Goal: Transaction & Acquisition: Subscribe to service/newsletter

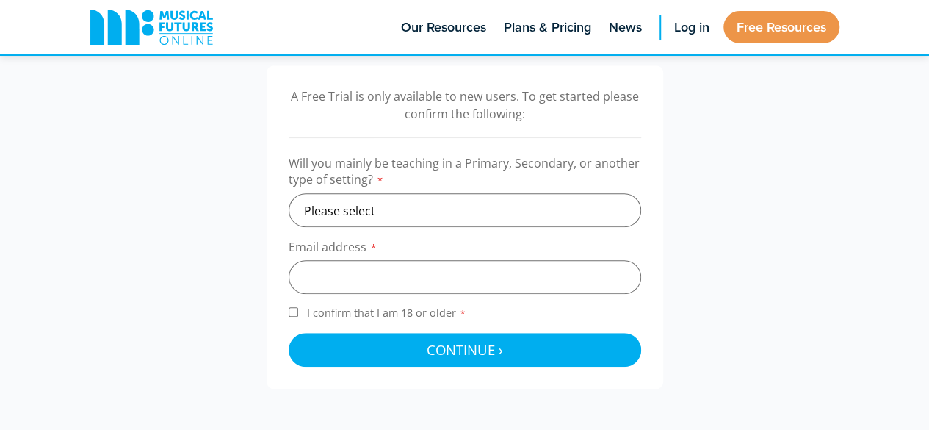
scroll to position [470, 0]
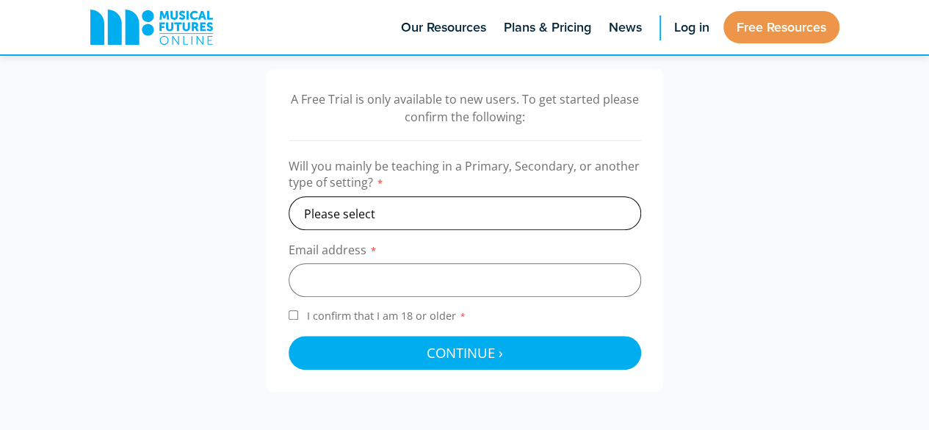
click at [363, 209] on select "Please select Primary Secondary Other" at bounding box center [465, 213] width 352 height 34
select select "primary"
click at [289, 196] on select "Please select Primary Secondary Other" at bounding box center [465, 213] width 352 height 34
click at [351, 281] on input "email" at bounding box center [465, 280] width 352 height 34
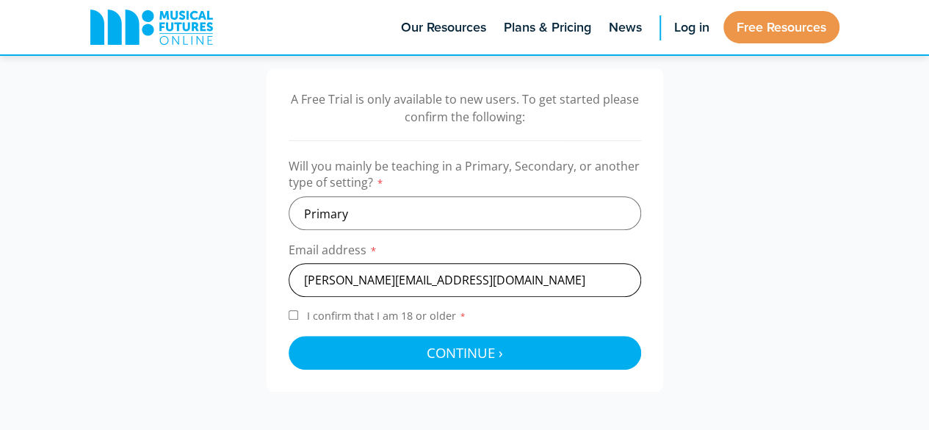
type input "[PERSON_NAME][EMAIL_ADDRESS][DOMAIN_NAME]"
click at [291, 315] on input "I confirm that I am 18 or older *" at bounding box center [294, 315] width 10 height 10
checkbox input "true"
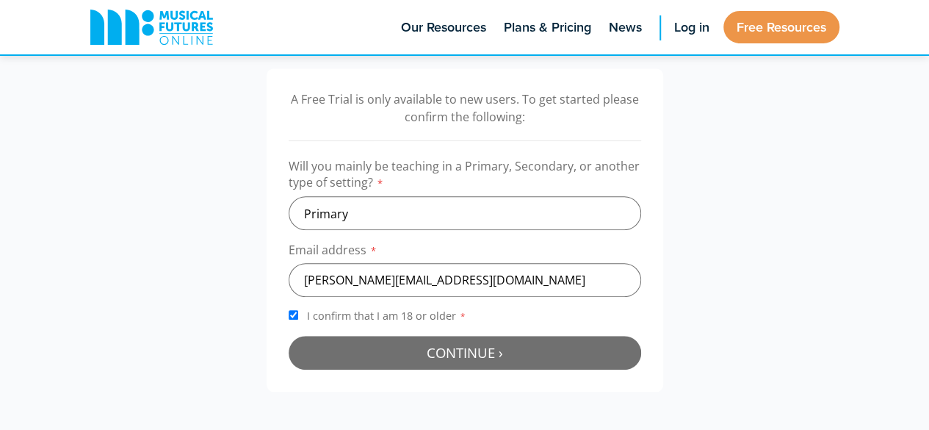
click at [379, 358] on button "Continue › Checking your details..." at bounding box center [465, 353] width 352 height 34
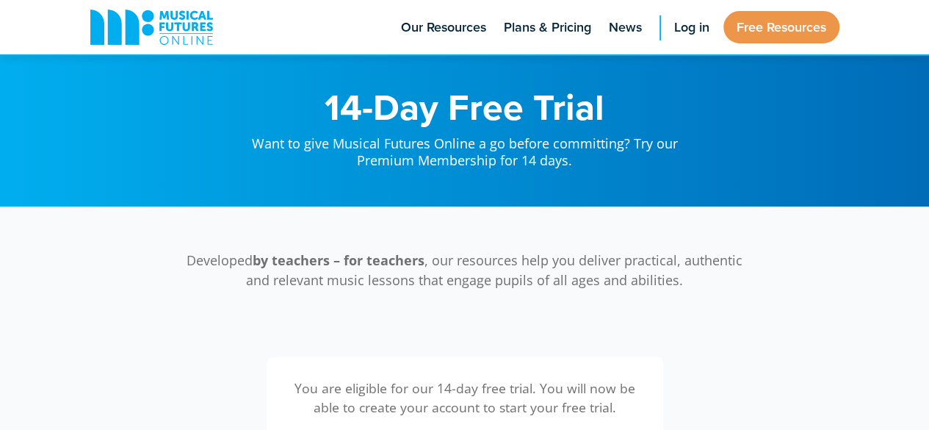
scroll to position [479, 0]
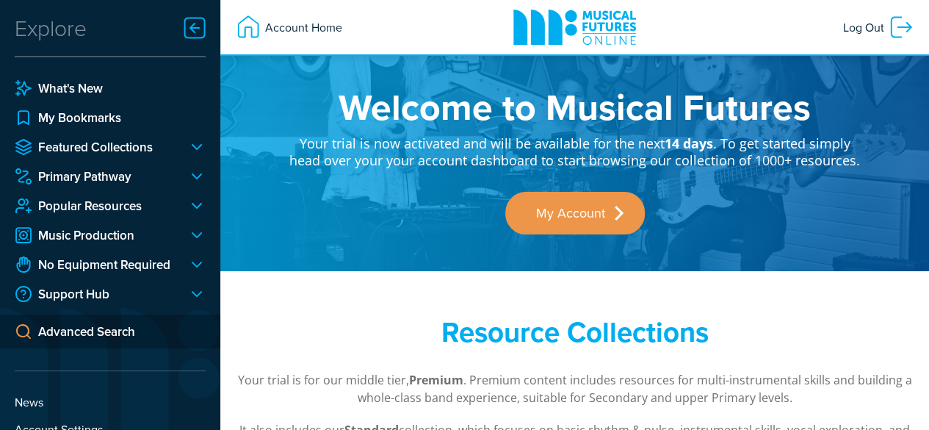
click at [195, 26] on div at bounding box center [194, 27] width 29 height 29
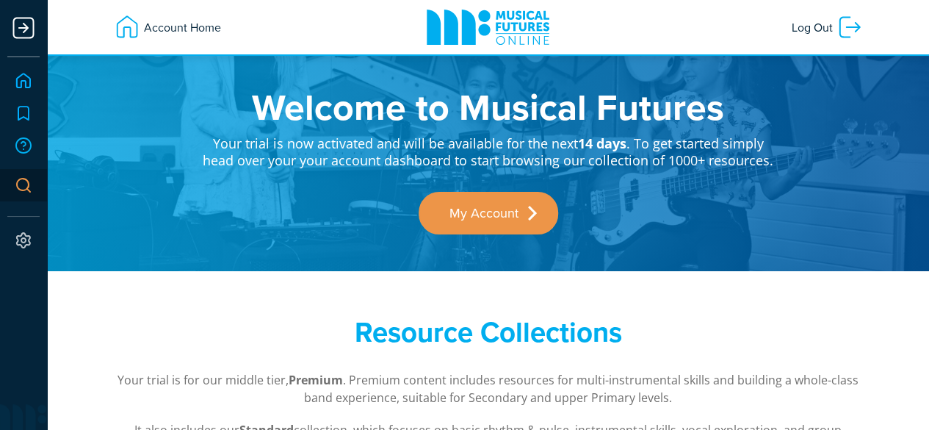
click at [25, 27] on div at bounding box center [23, 27] width 29 height 29
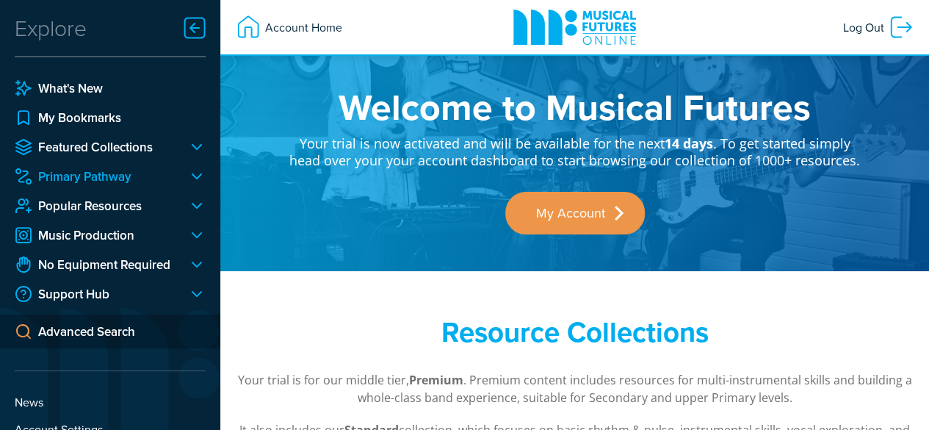
click at [106, 182] on link "Primary Pathway" at bounding box center [96, 176] width 162 height 18
click at [196, 175] on div at bounding box center [190, 176] width 29 height 18
